Goal: Task Accomplishment & Management: Manage account settings

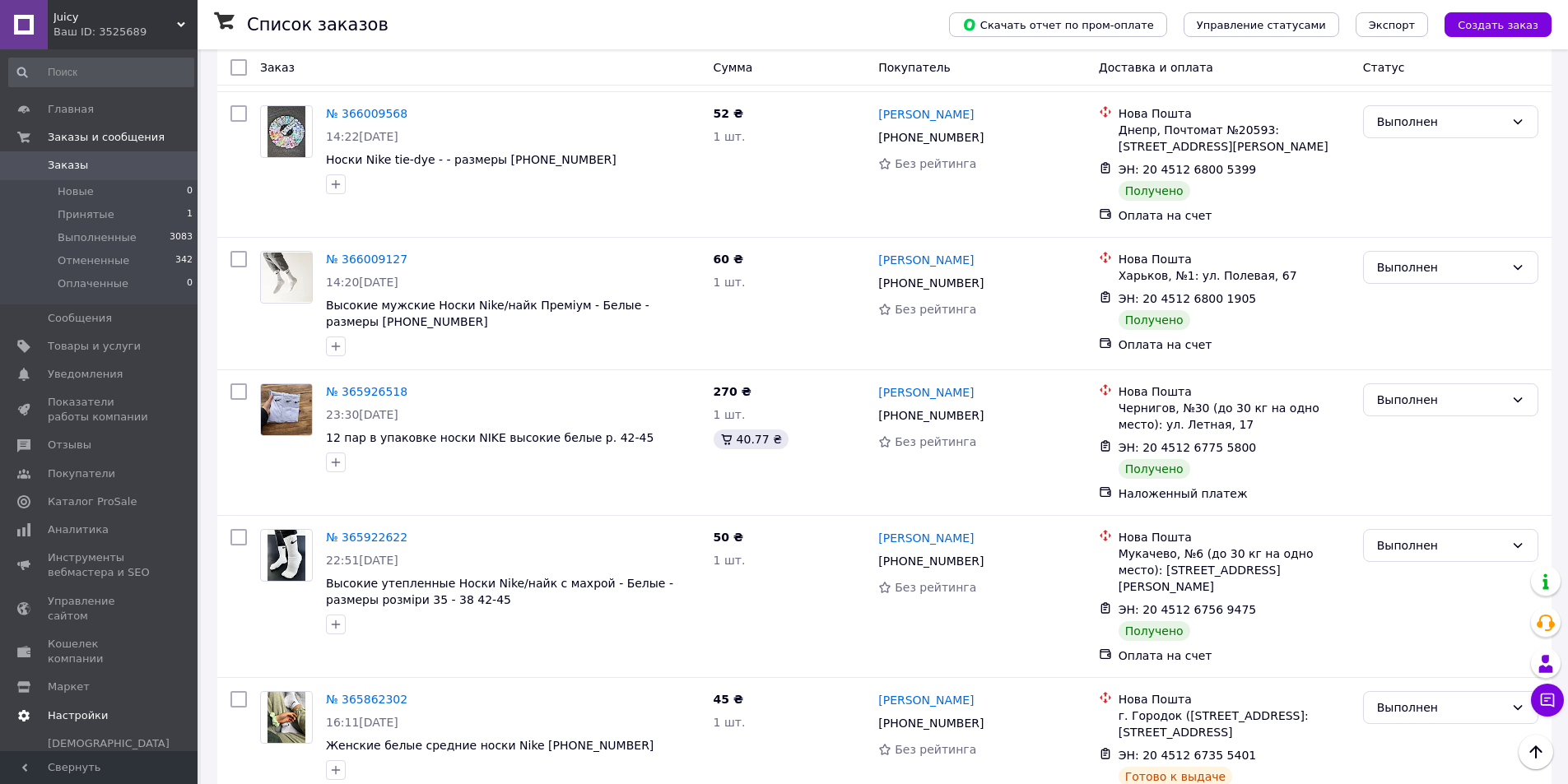
scroll to position [768, 0]
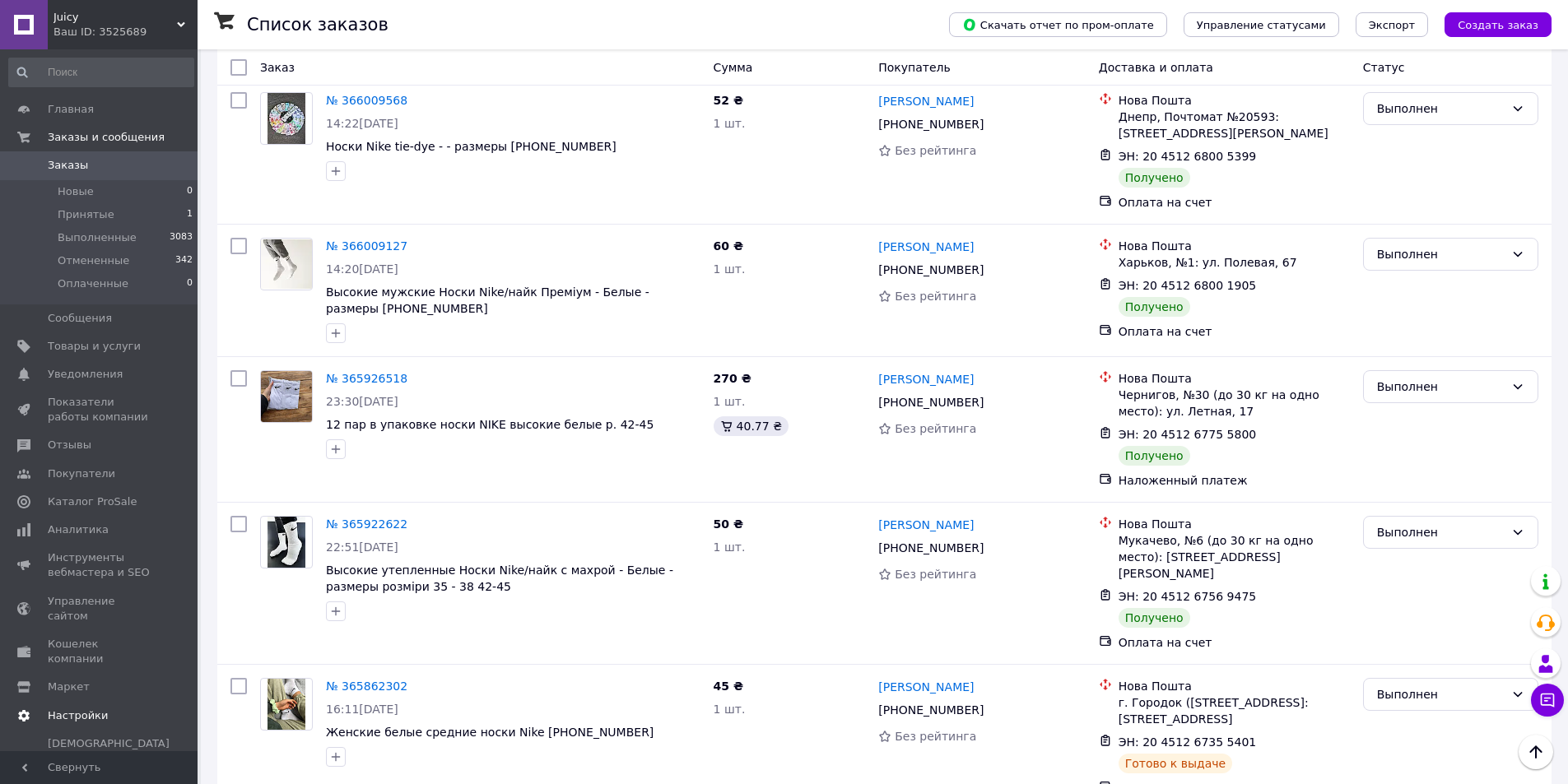
click at [95, 708] on span "Настройки" at bounding box center [77, 715] width 60 height 14
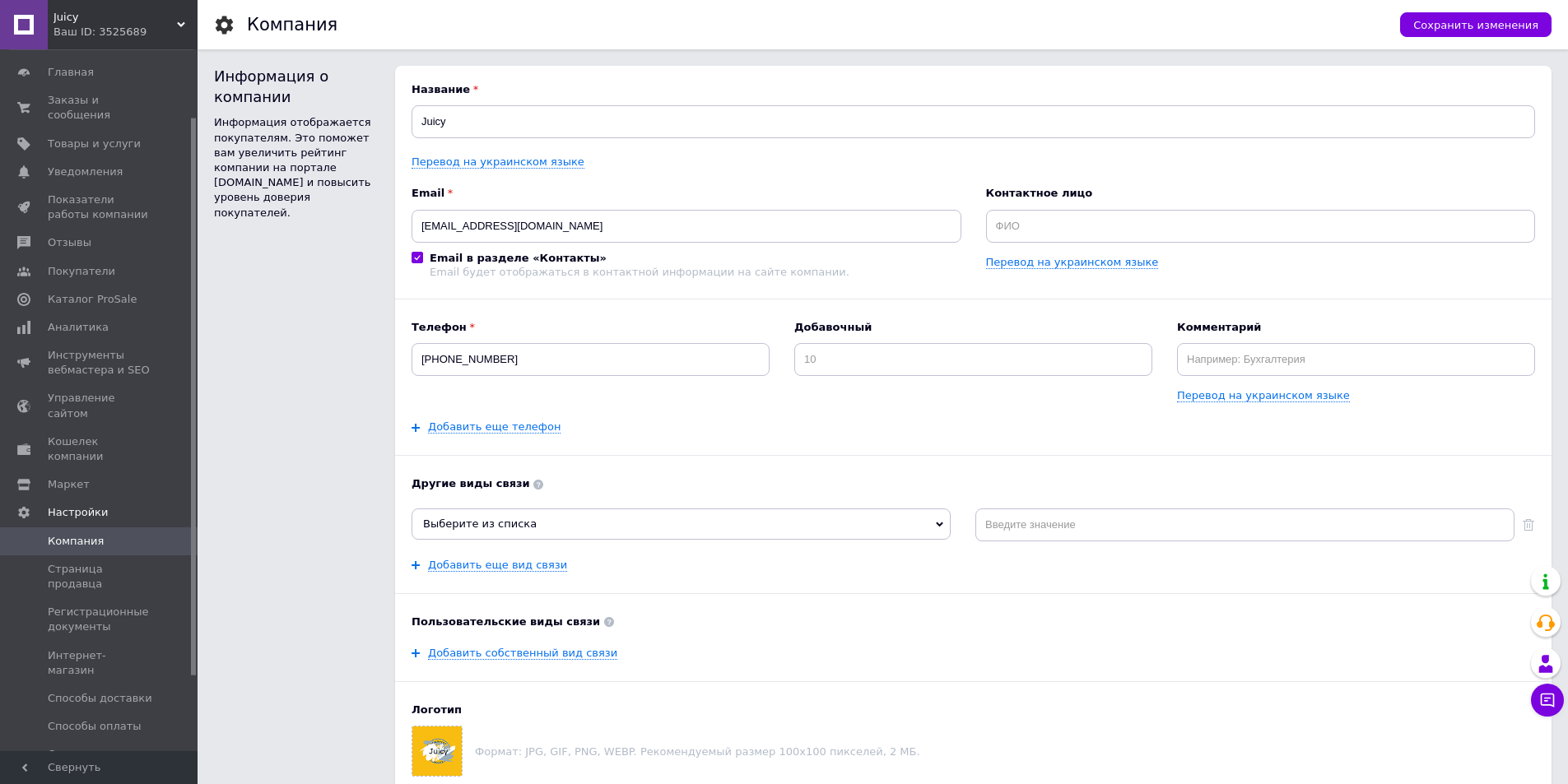
scroll to position [179, 0]
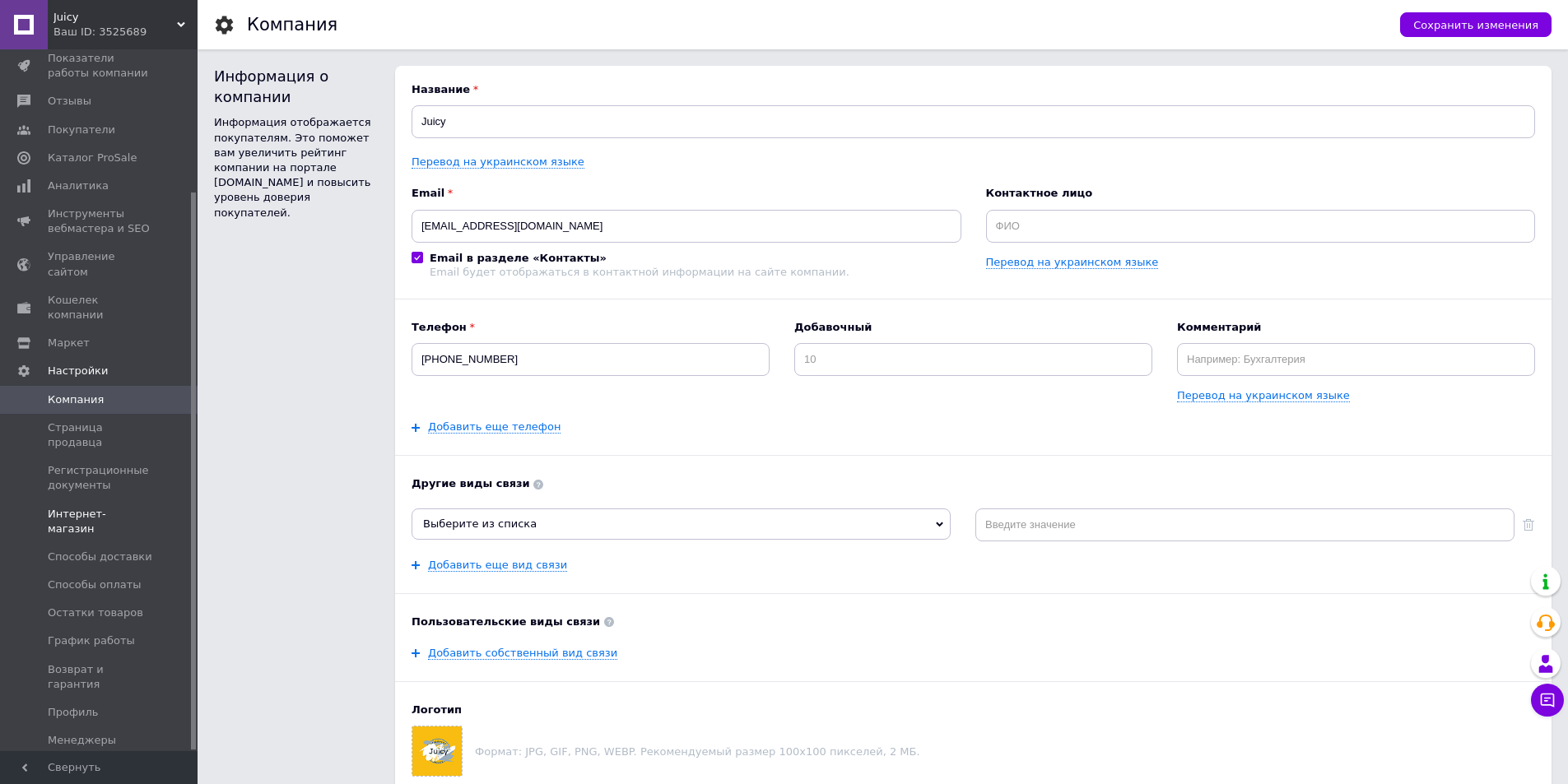
click at [105, 507] on span "Интернет-магазин" at bounding box center [100, 522] width 105 height 30
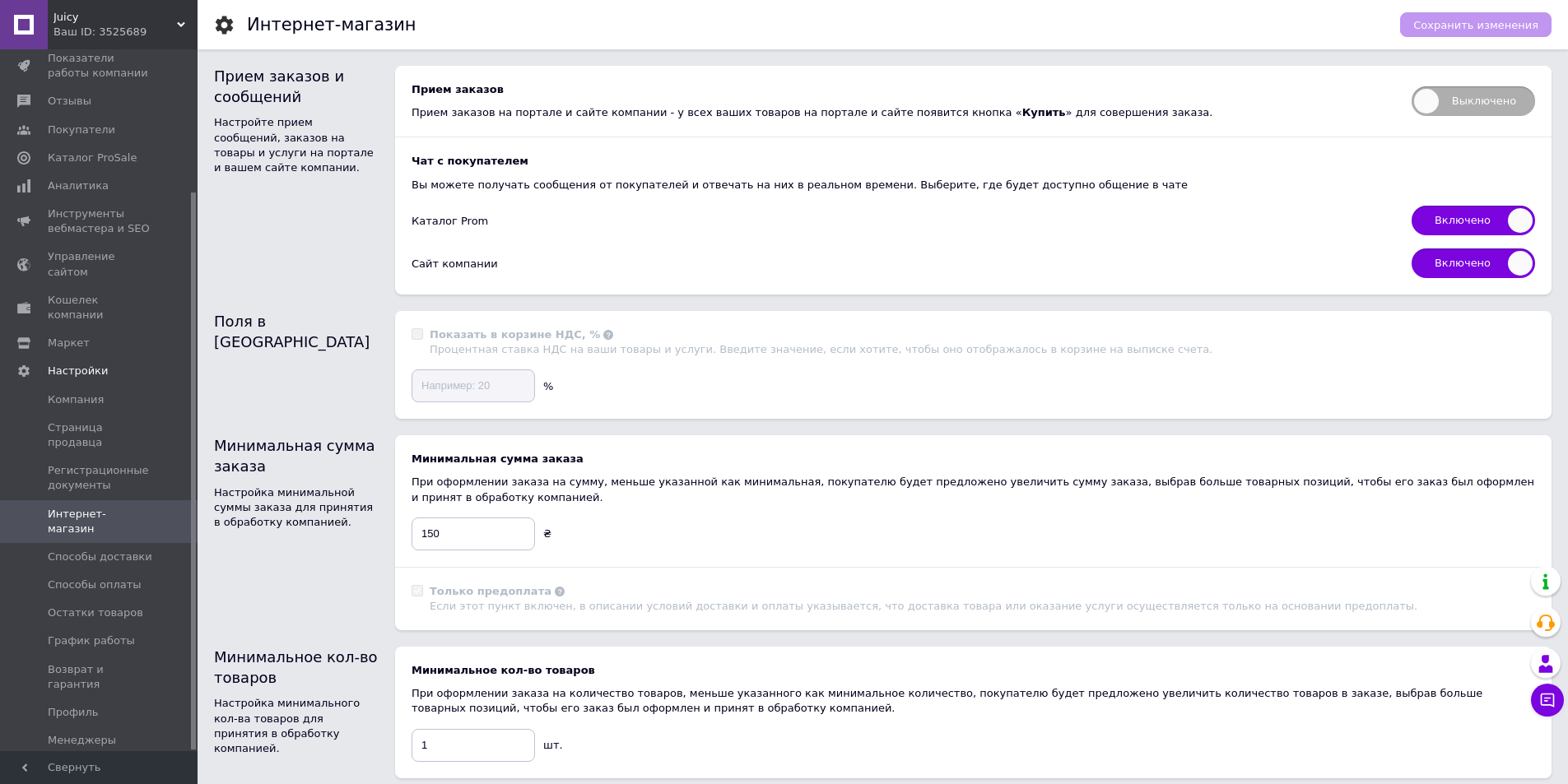
drag, startPoint x: 1456, startPoint y: 102, endPoint x: 1474, endPoint y: 41, distance: 63.6
click at [1456, 101] on span "Выключено" at bounding box center [1473, 101] width 123 height 30
click at [1411, 87] on input "Выключено" at bounding box center [1405, 81] width 11 height 11
checkbox input "true"
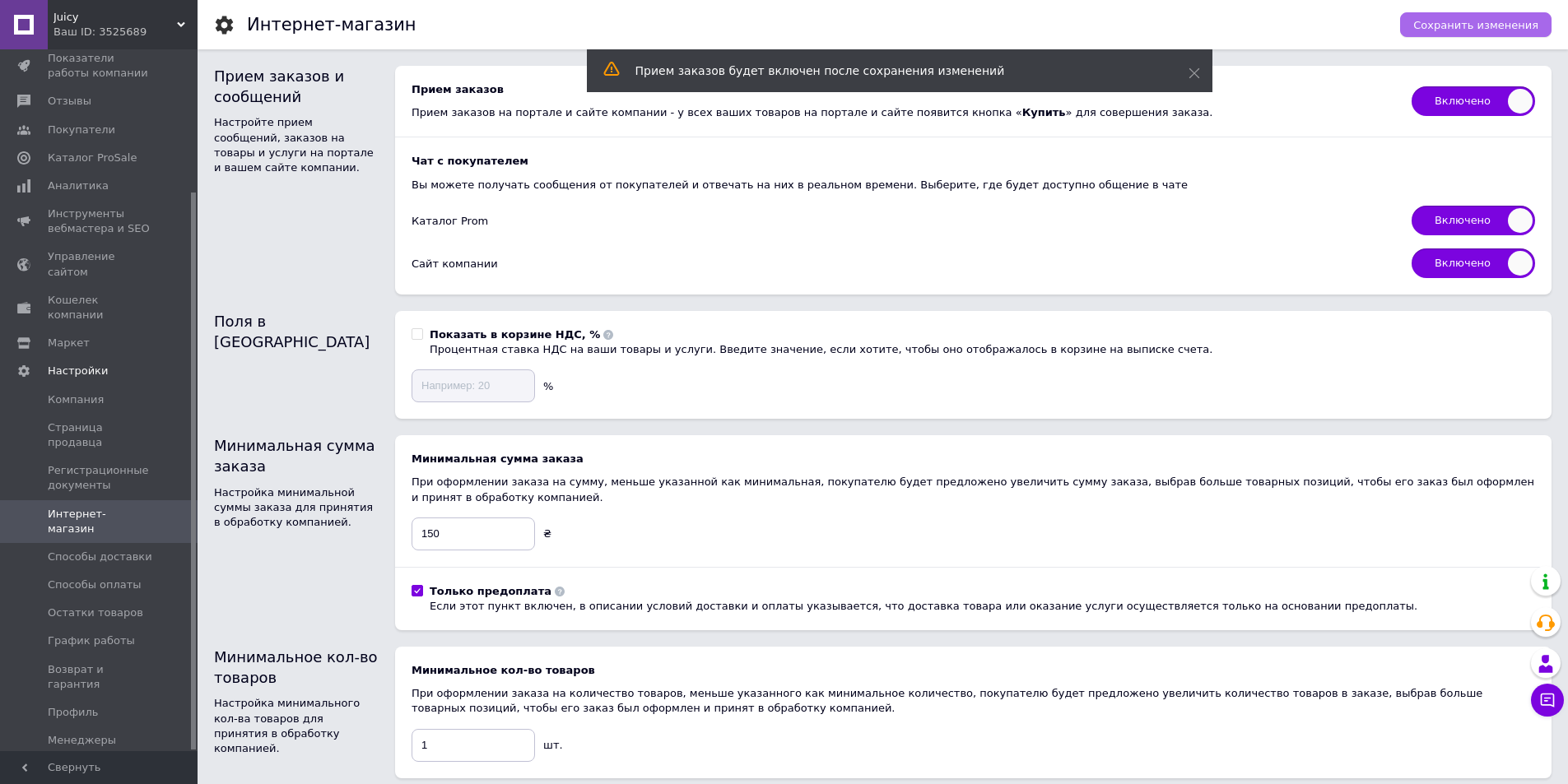
click at [1468, 20] on span "Сохранить изменения" at bounding box center [1475, 25] width 125 height 13
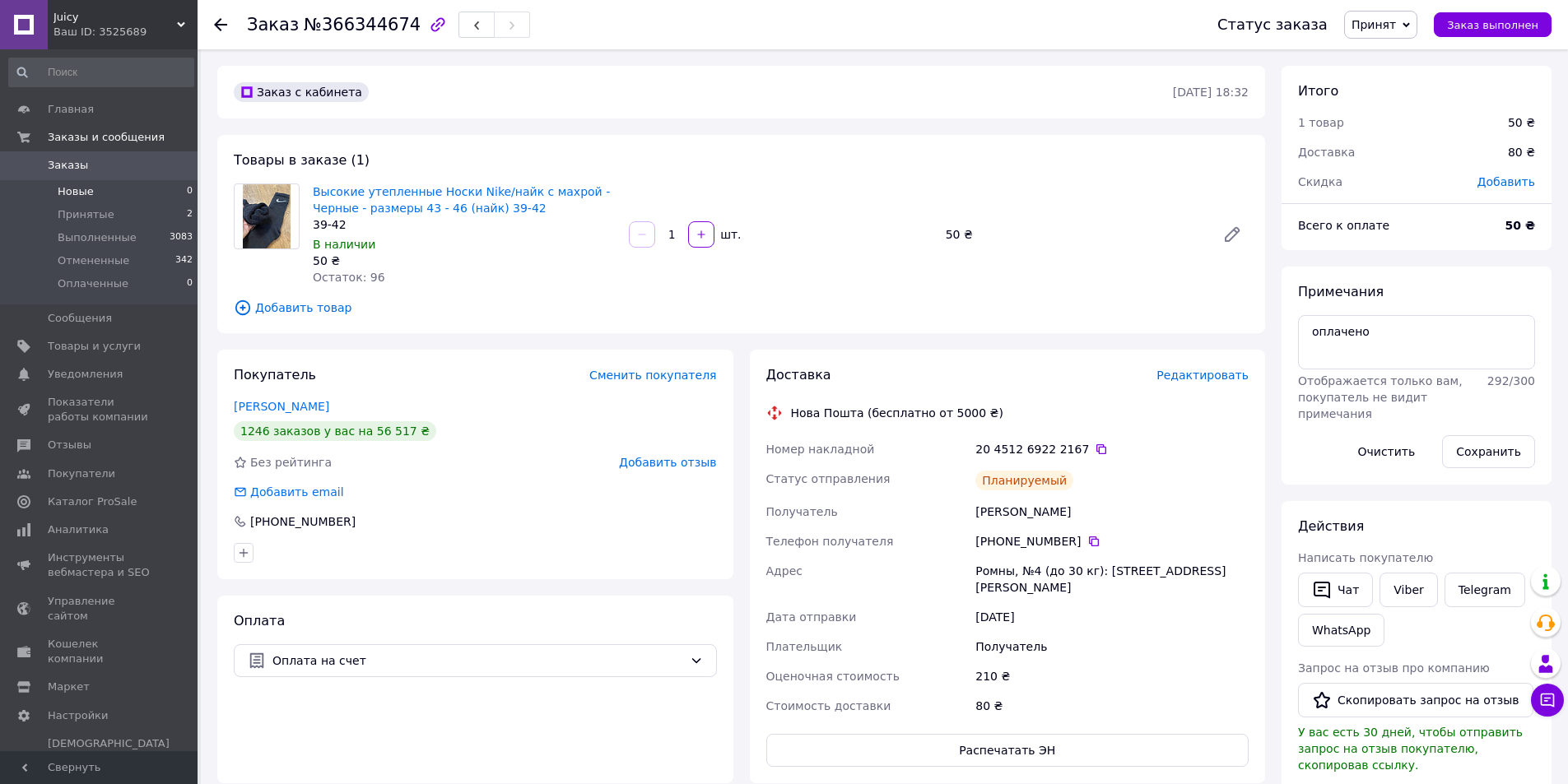
click at [78, 188] on span "Новые" at bounding box center [76, 192] width 37 height 14
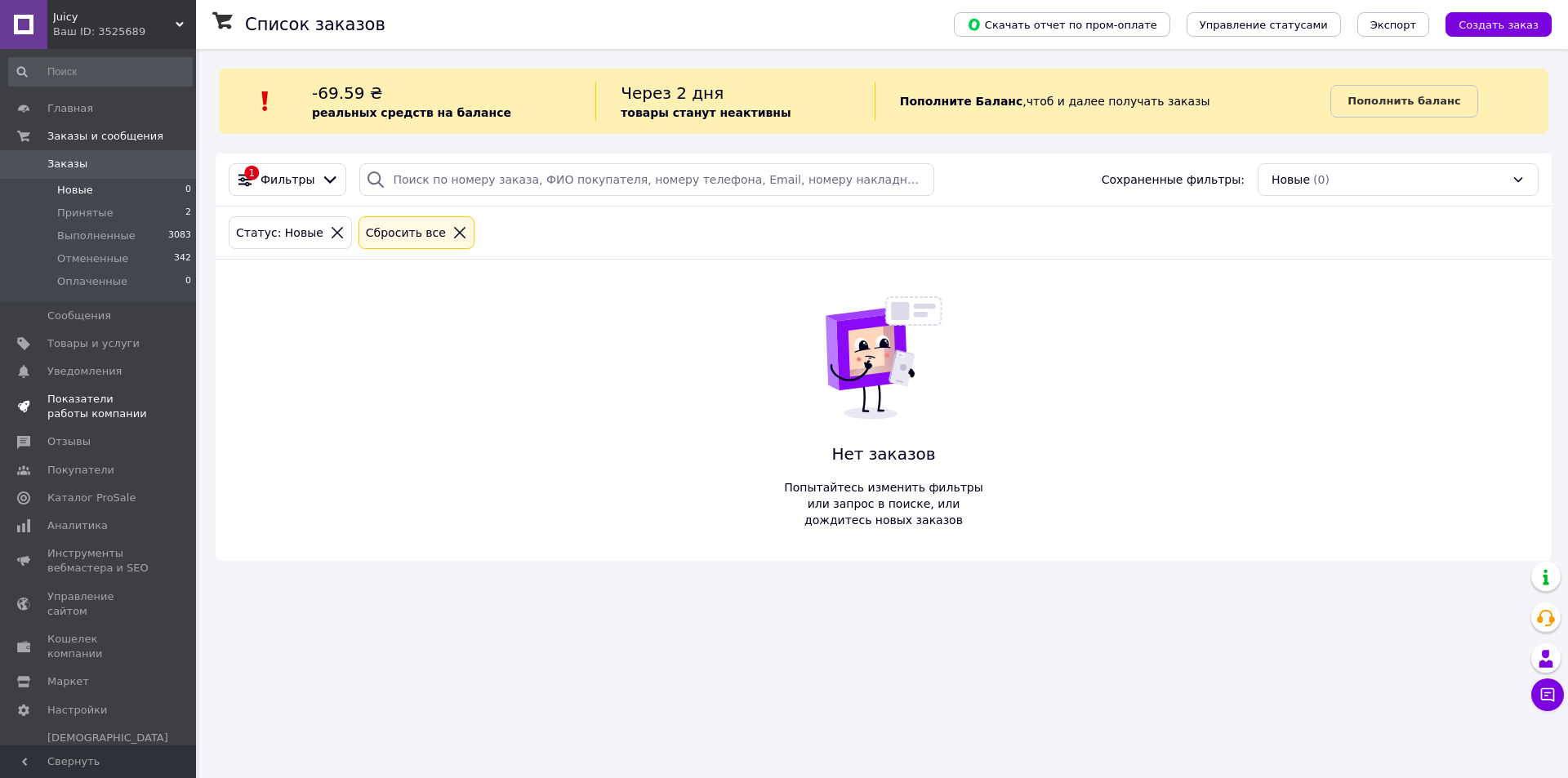
click at [86, 403] on span "Показатели работы компании" at bounding box center [99, 406] width 104 height 30
